Goal: Task Accomplishment & Management: Complete application form

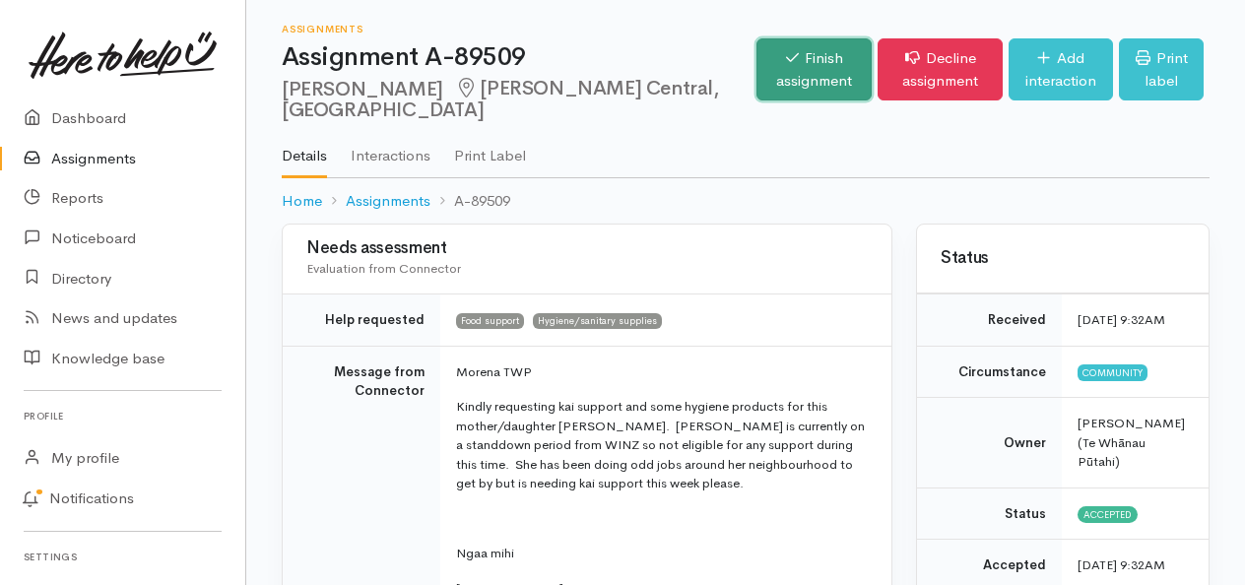
click at [756, 65] on link "Finish assignment" at bounding box center [813, 69] width 115 height 62
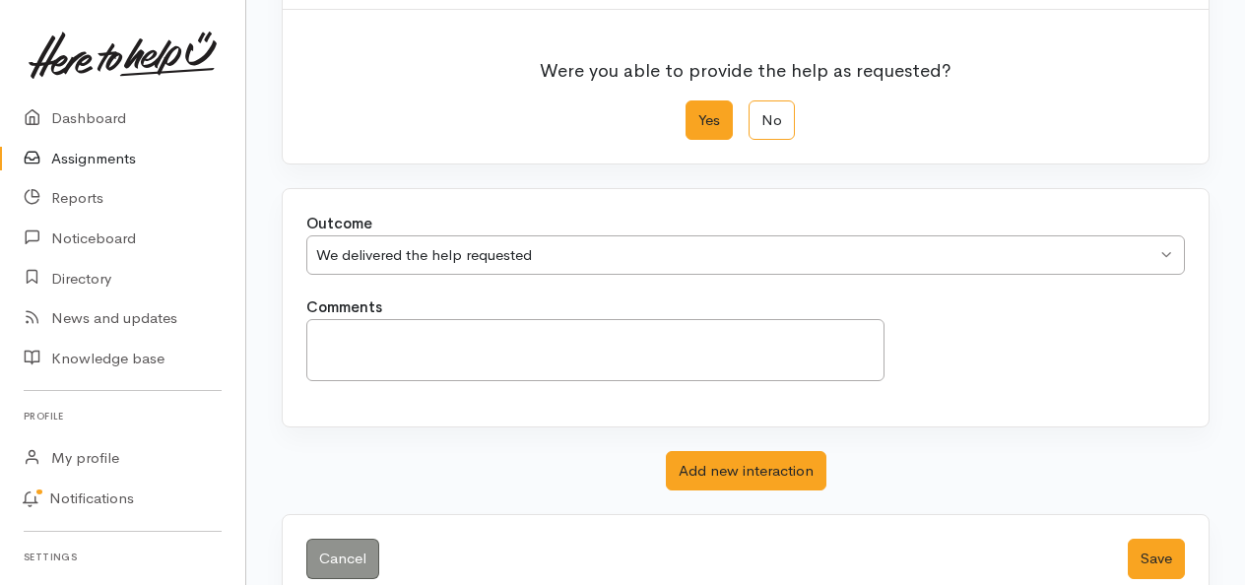
scroll to position [266, 0]
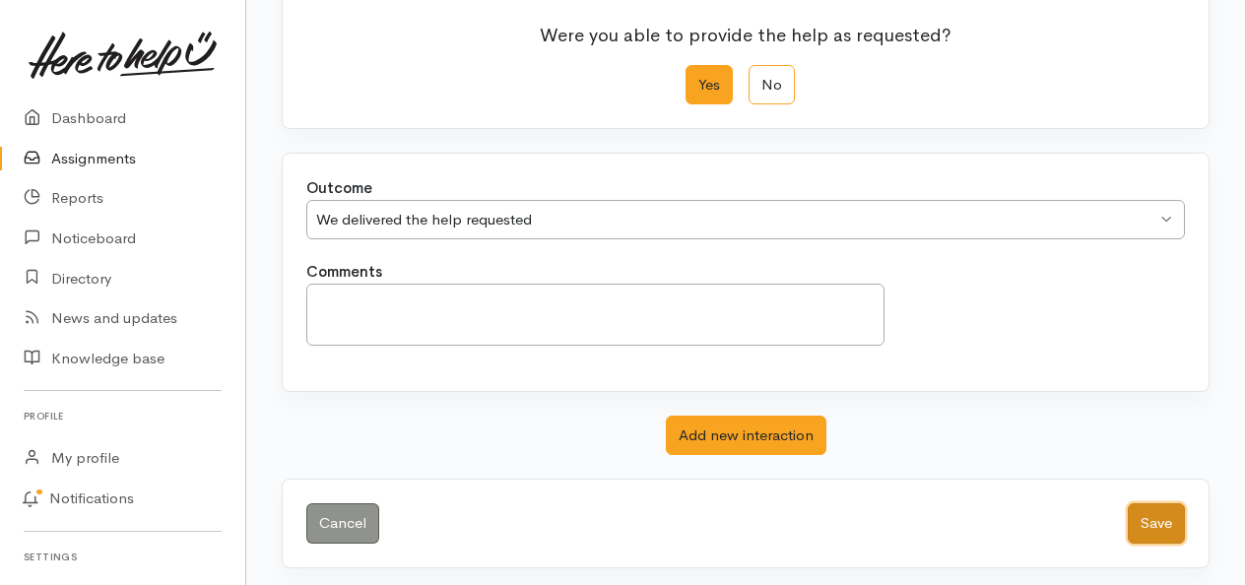
click at [1153, 520] on button "Save" at bounding box center [1156, 523] width 57 height 40
